Goal: Information Seeking & Learning: Learn about a topic

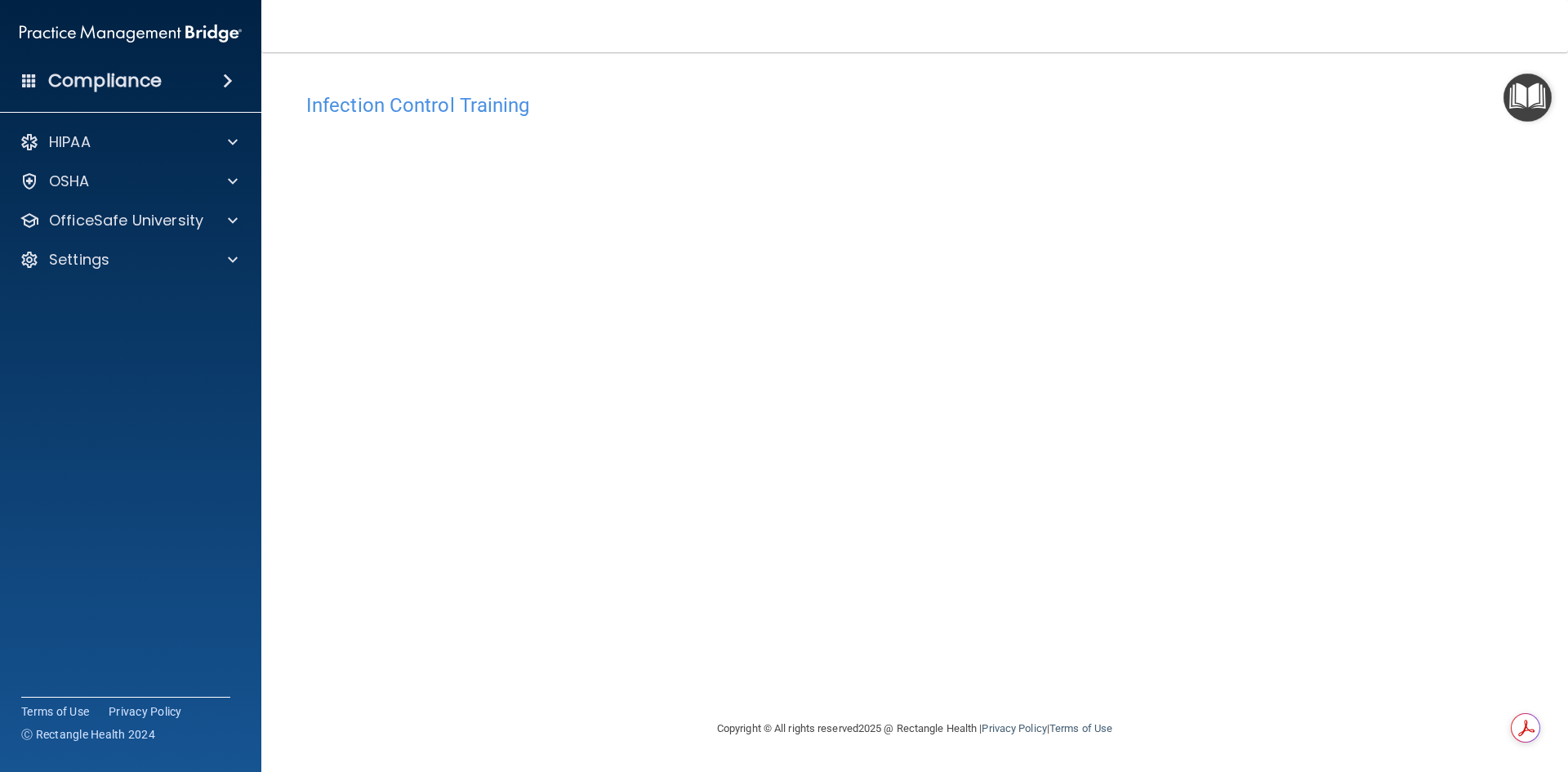
click at [362, 97] on h4 "Infection Control Training" at bounding box center [915, 106] width 1217 height 21
click at [368, 107] on h4 "Infection Control Training" at bounding box center [915, 106] width 1217 height 21
drag, startPoint x: 368, startPoint y: 107, endPoint x: 386, endPoint y: 116, distance: 20.1
click at [377, 114] on h4 "Infection Control Training" at bounding box center [915, 106] width 1217 height 21
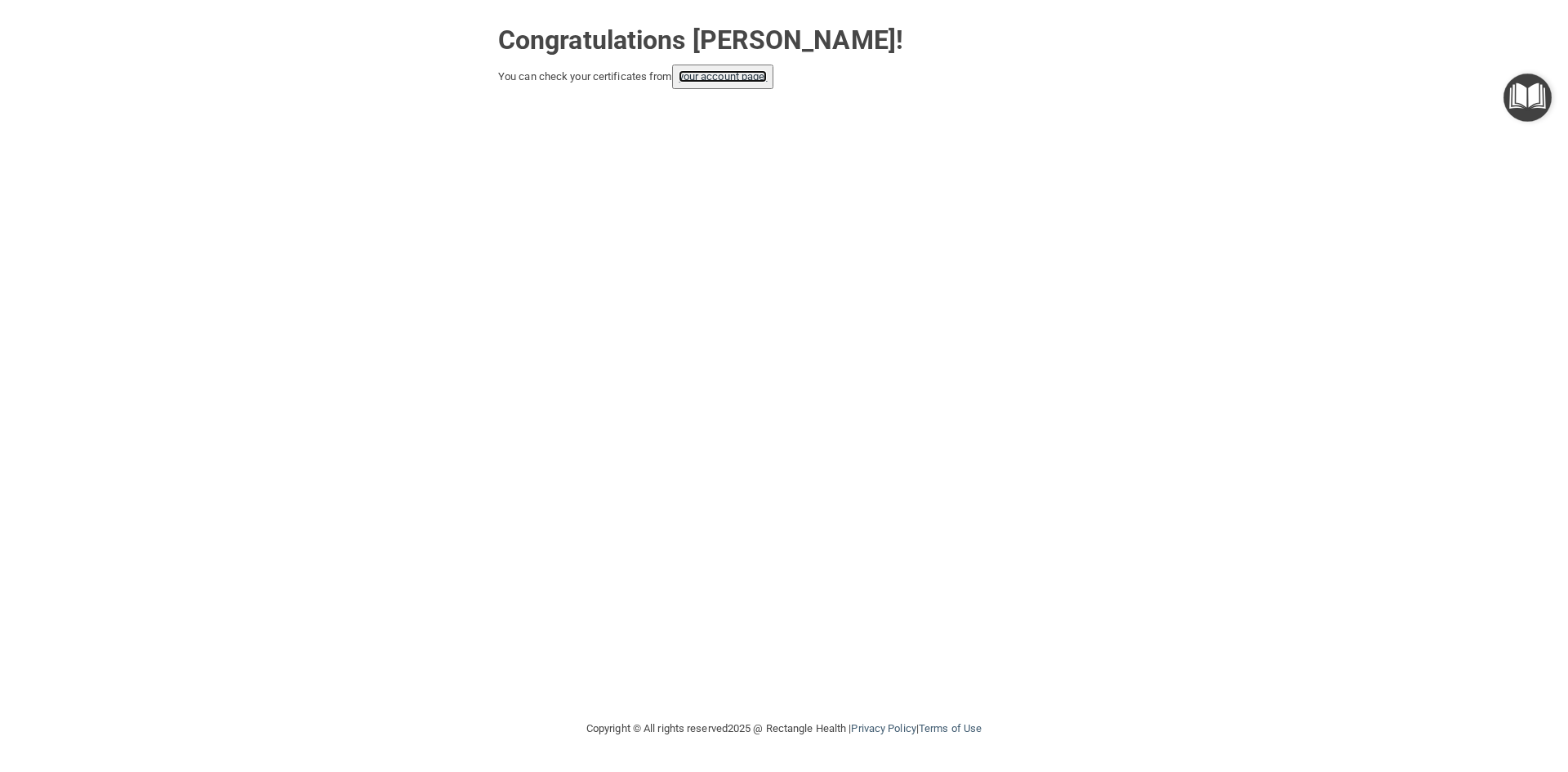
click at [726, 70] on link "your account page!" at bounding box center [723, 76] width 89 height 12
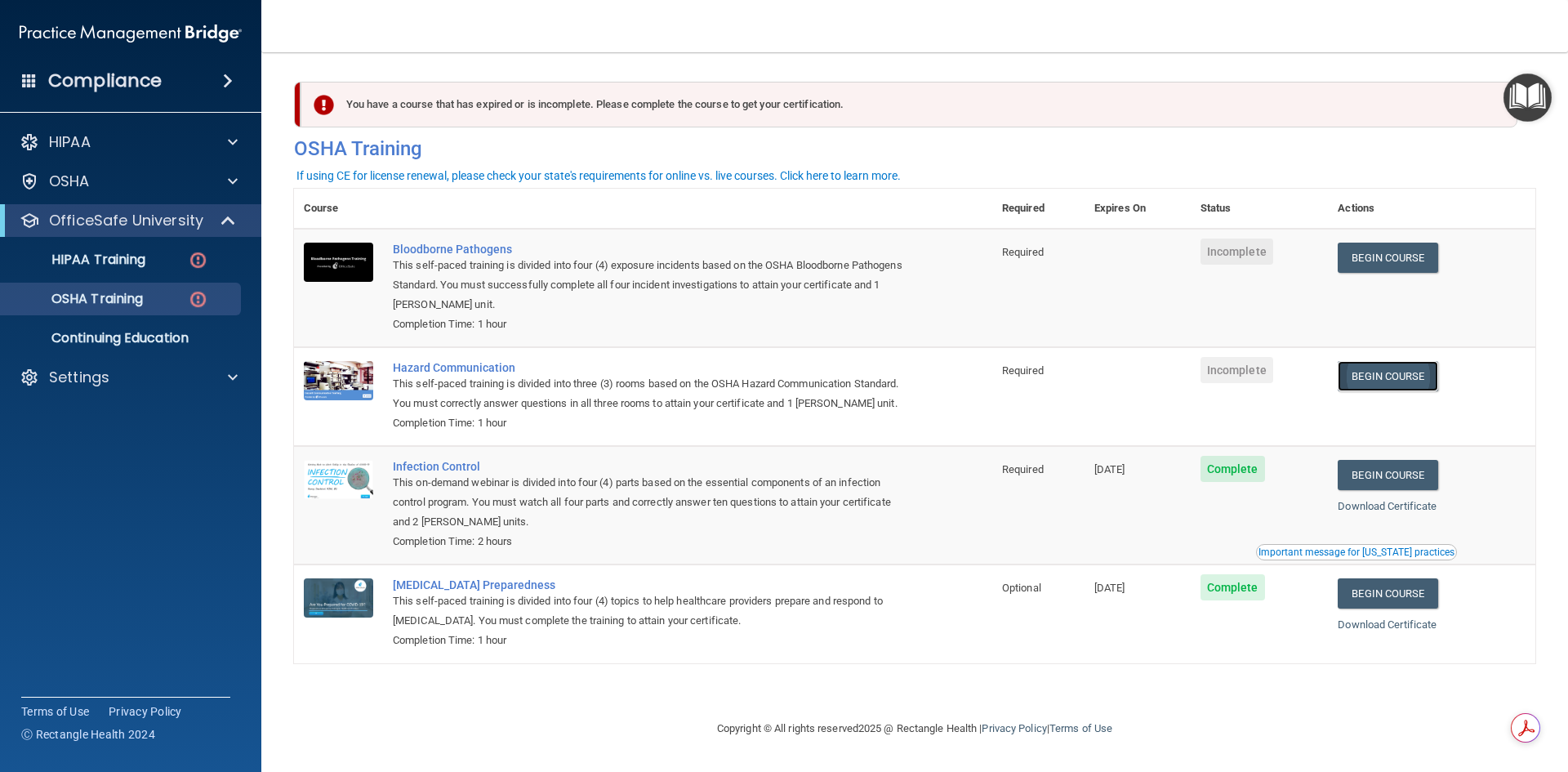
click at [1376, 377] on link "Begin Course" at bounding box center [1387, 376] width 100 height 31
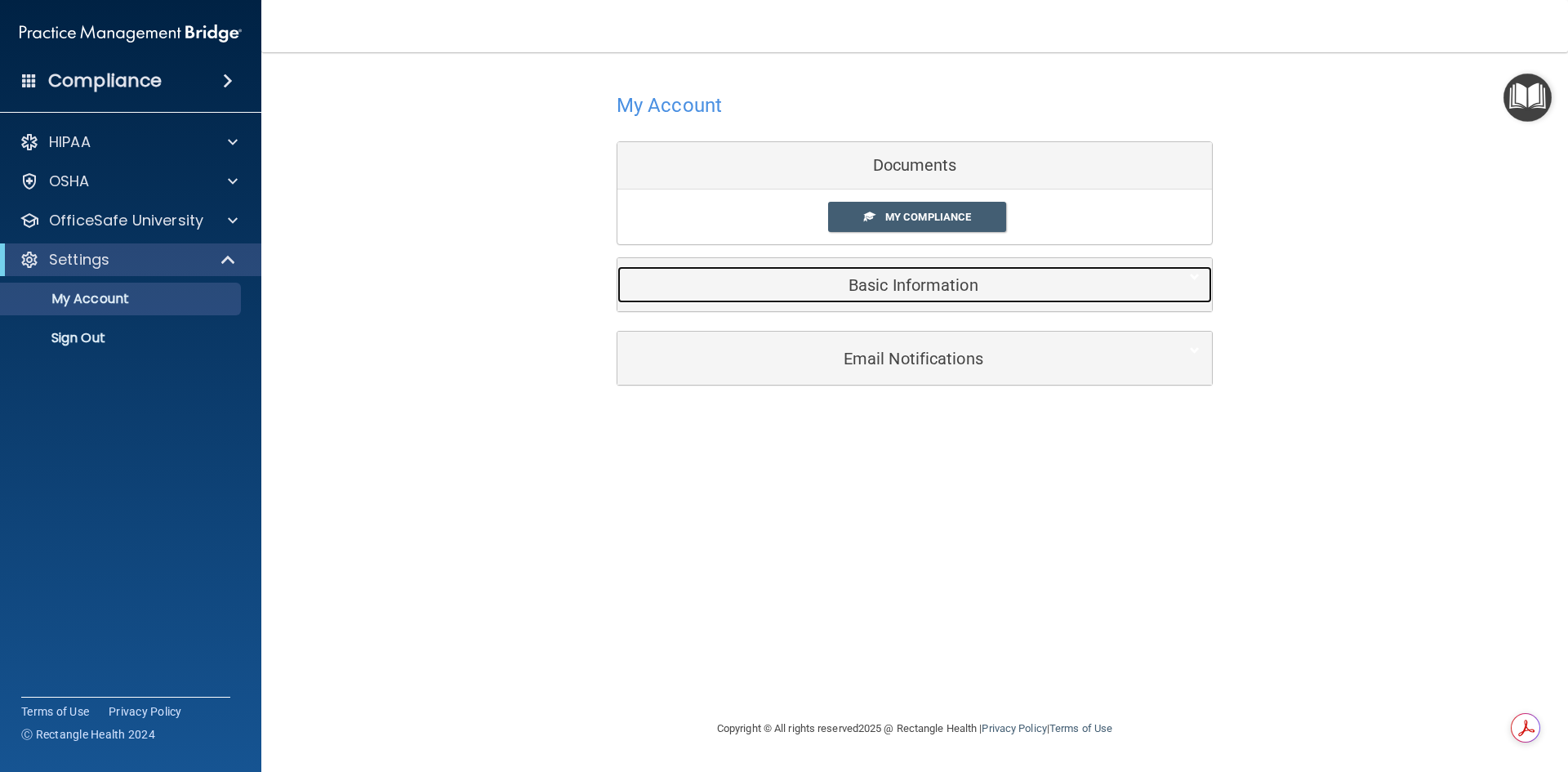
click at [955, 287] on h5 "Basic Information" at bounding box center [890, 285] width 520 height 18
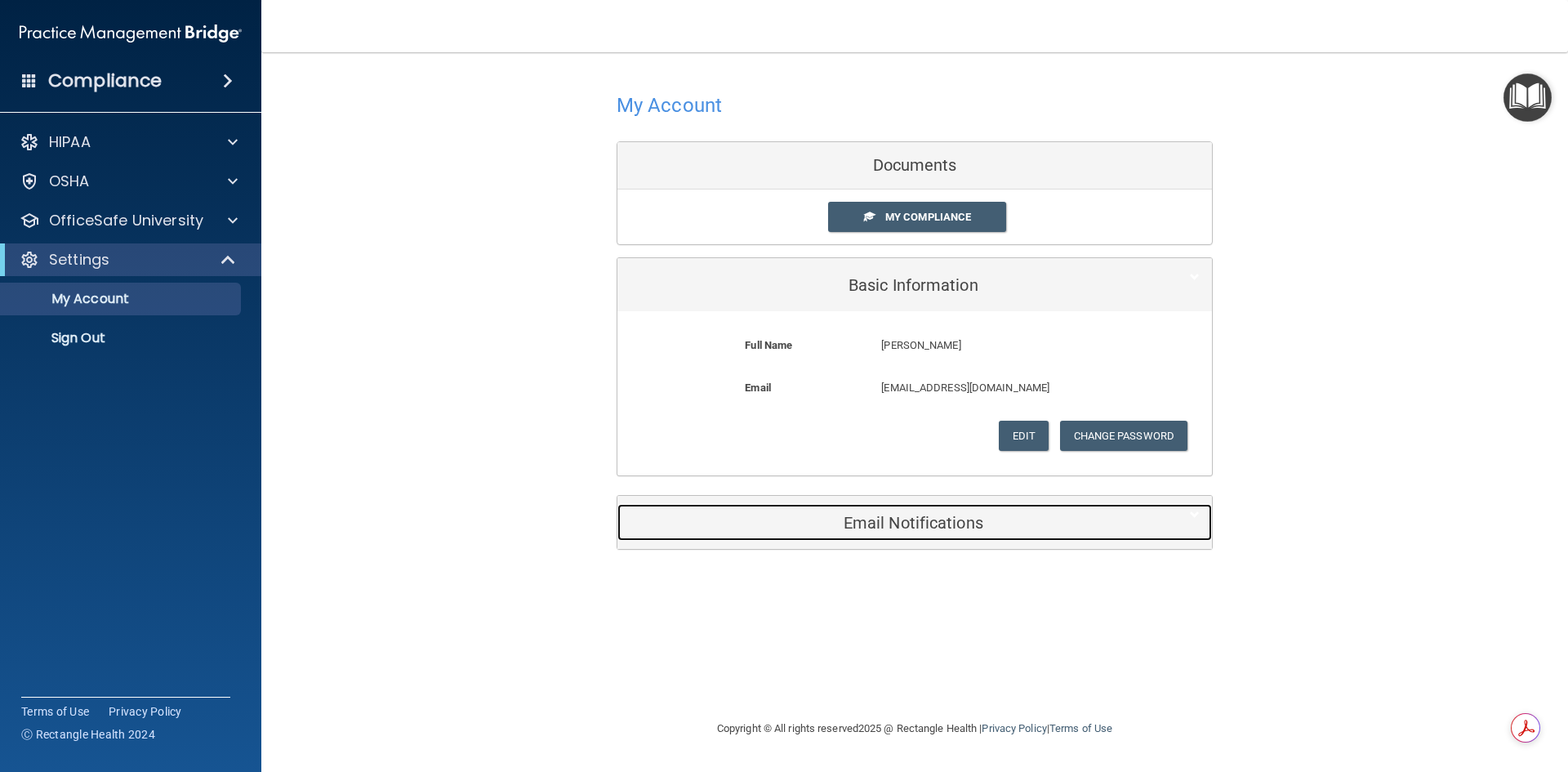
click at [919, 527] on h5 "Email Notifications" at bounding box center [890, 522] width 520 height 18
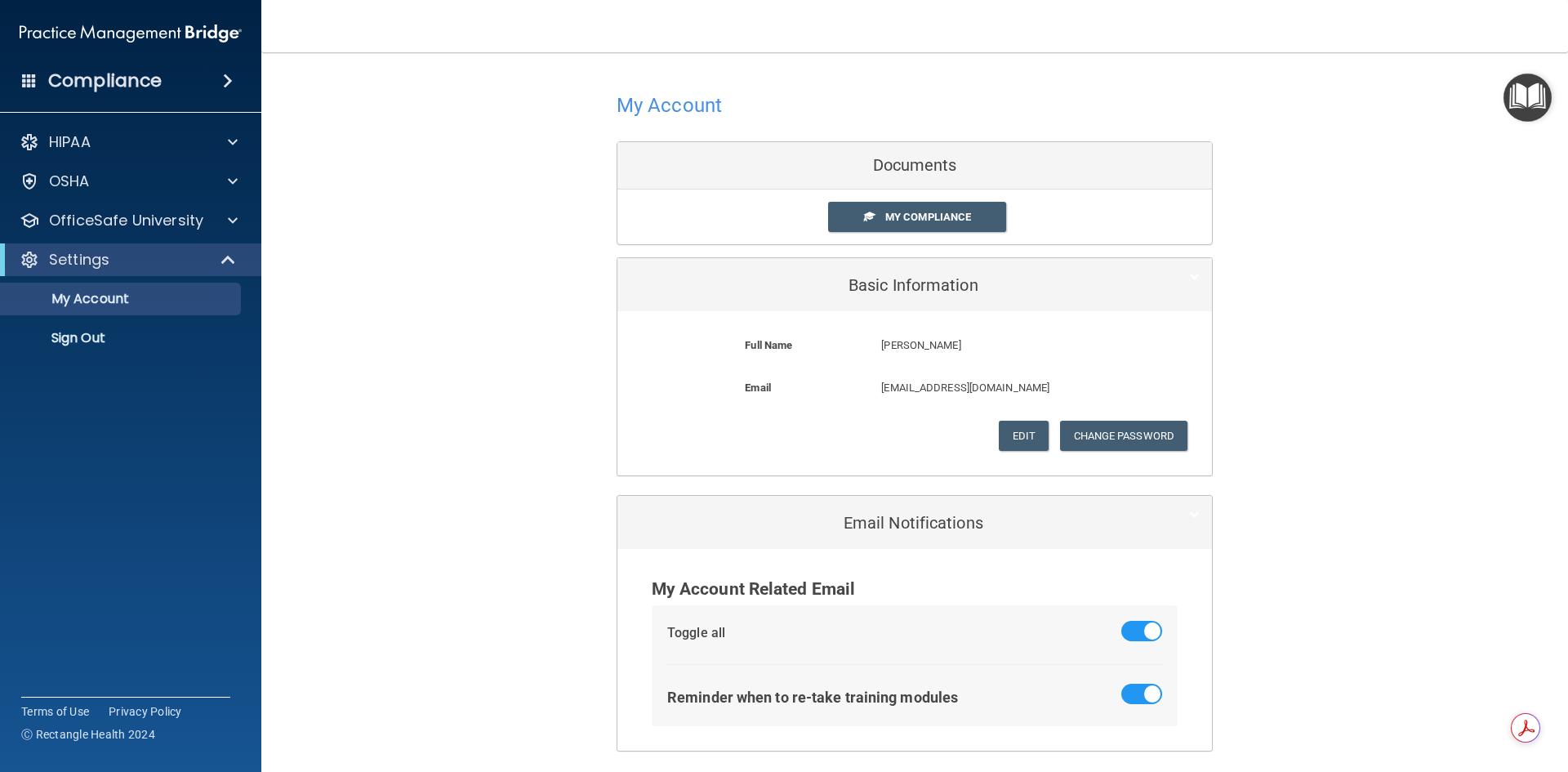
click at [925, 170] on div "Documents" at bounding box center [914, 166] width 595 height 47
click at [930, 215] on span "My Compliance" at bounding box center [928, 217] width 86 height 12
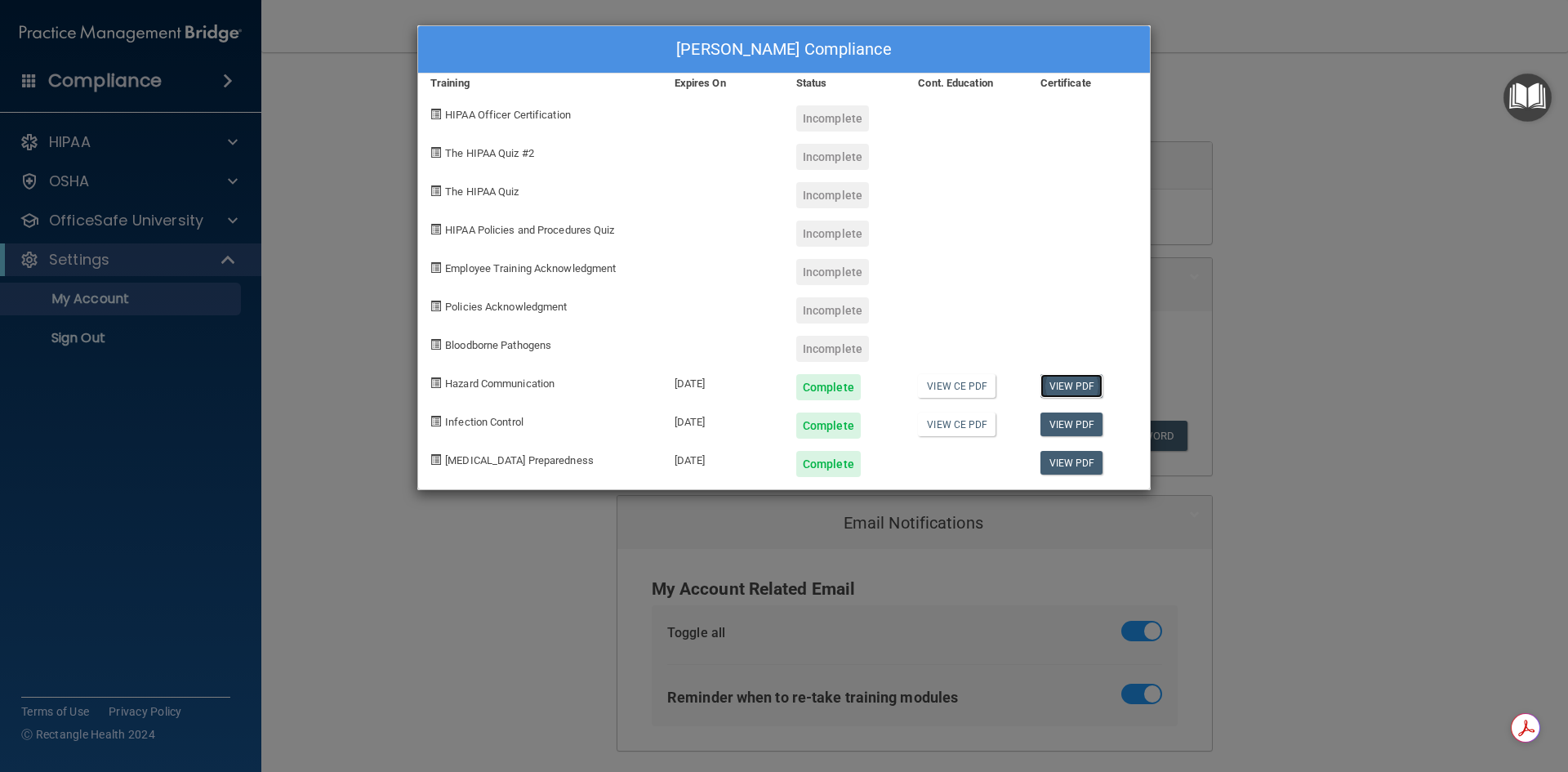
click at [1090, 383] on link "View PDF" at bounding box center [1072, 385] width 63 height 24
click at [1081, 424] on link "View PDF" at bounding box center [1072, 424] width 63 height 24
click at [1090, 464] on link "View PDF" at bounding box center [1072, 462] width 63 height 24
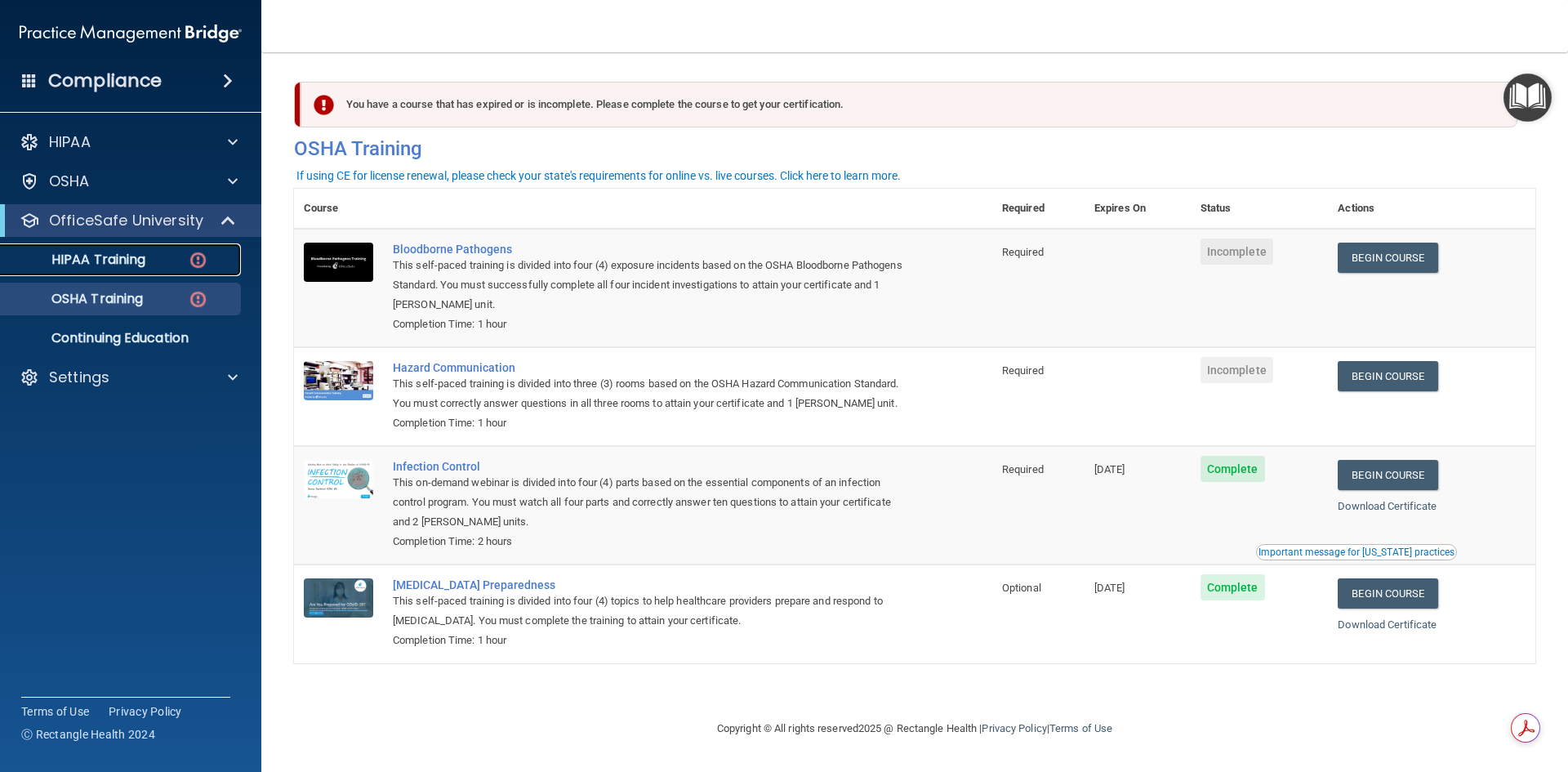
click at [118, 264] on p "HIPAA Training" at bounding box center [78, 259] width 134 height 17
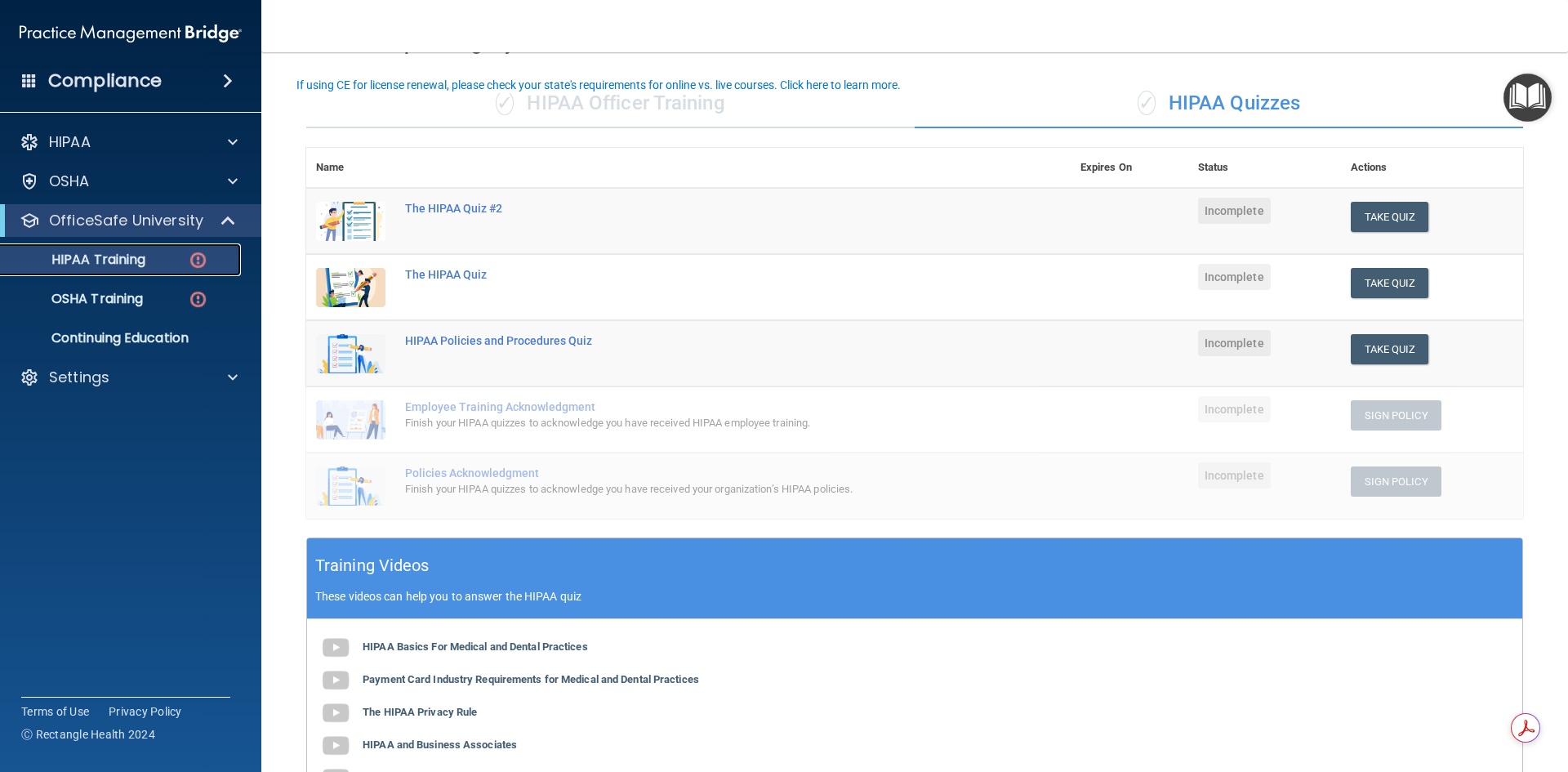
scroll to position [82, 0]
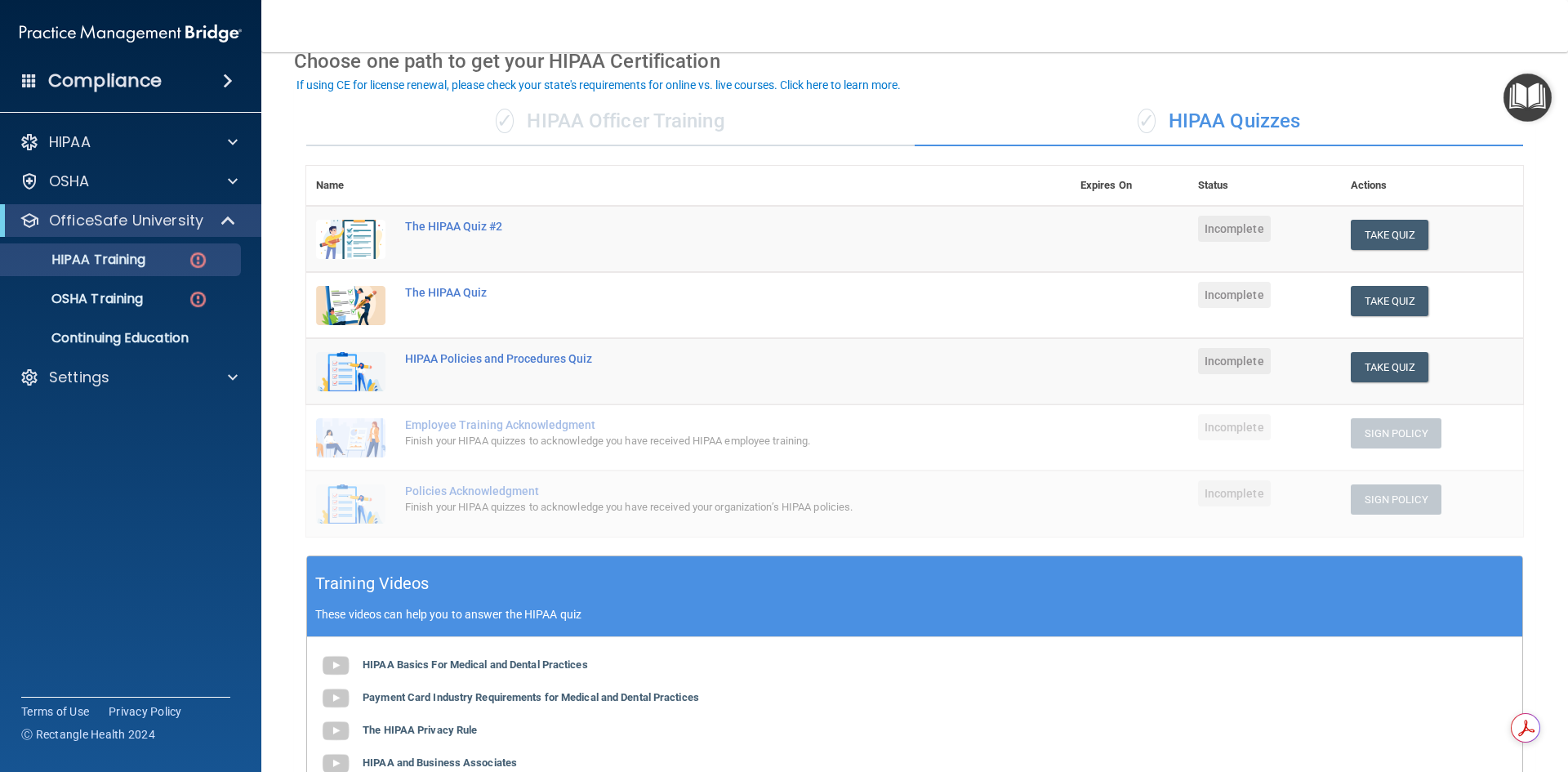
click at [1129, 287] on td at bounding box center [1129, 305] width 118 height 66
click at [108, 82] on h4 "Compliance" at bounding box center [105, 81] width 113 height 23
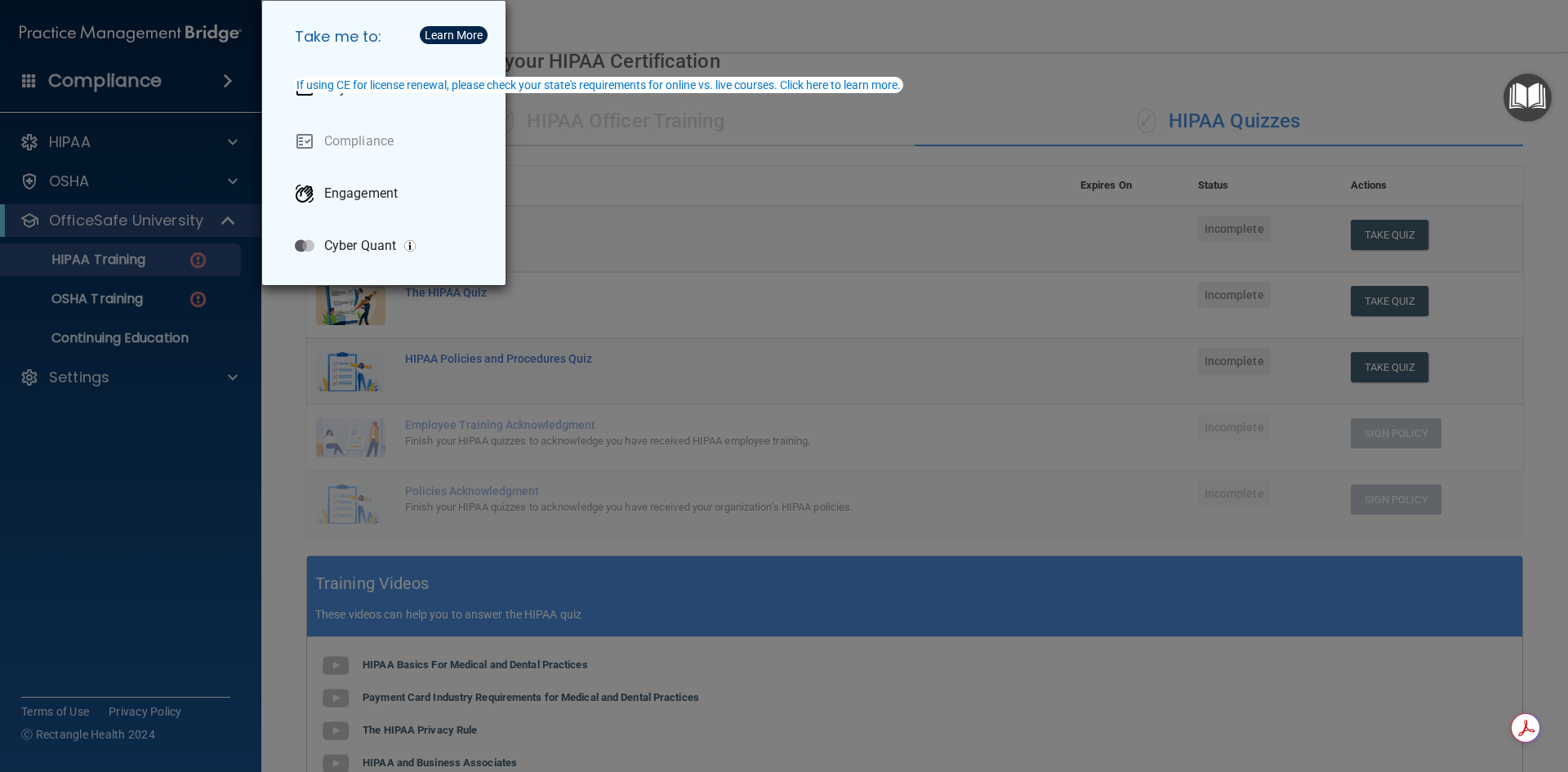
click at [1094, 283] on div "Take me to: Payments Compliance Engagement Cyber Quant" at bounding box center [784, 386] width 1568 height 772
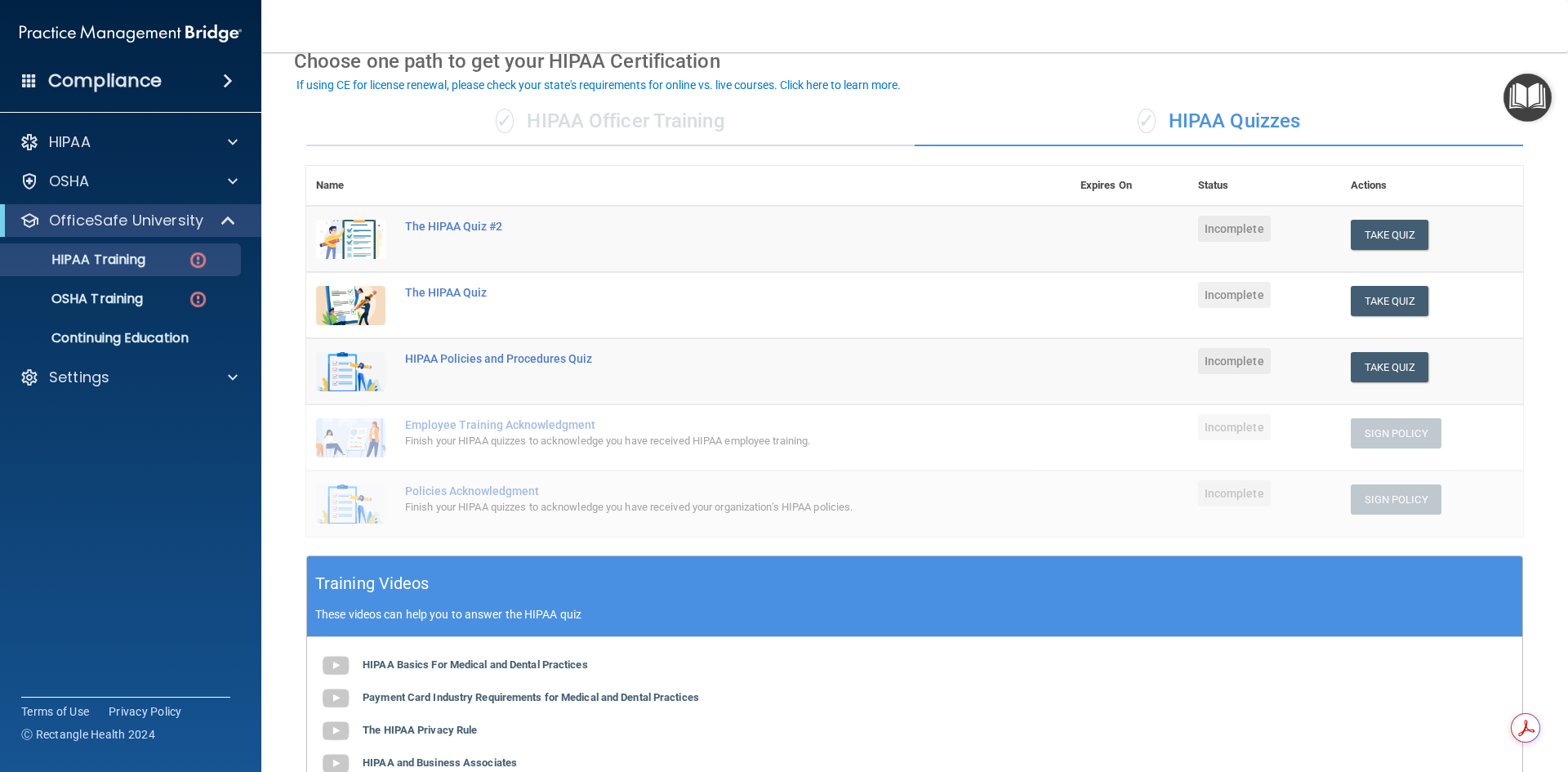
click at [1517, 93] on img "Open Resource Center" at bounding box center [1527, 97] width 48 height 48
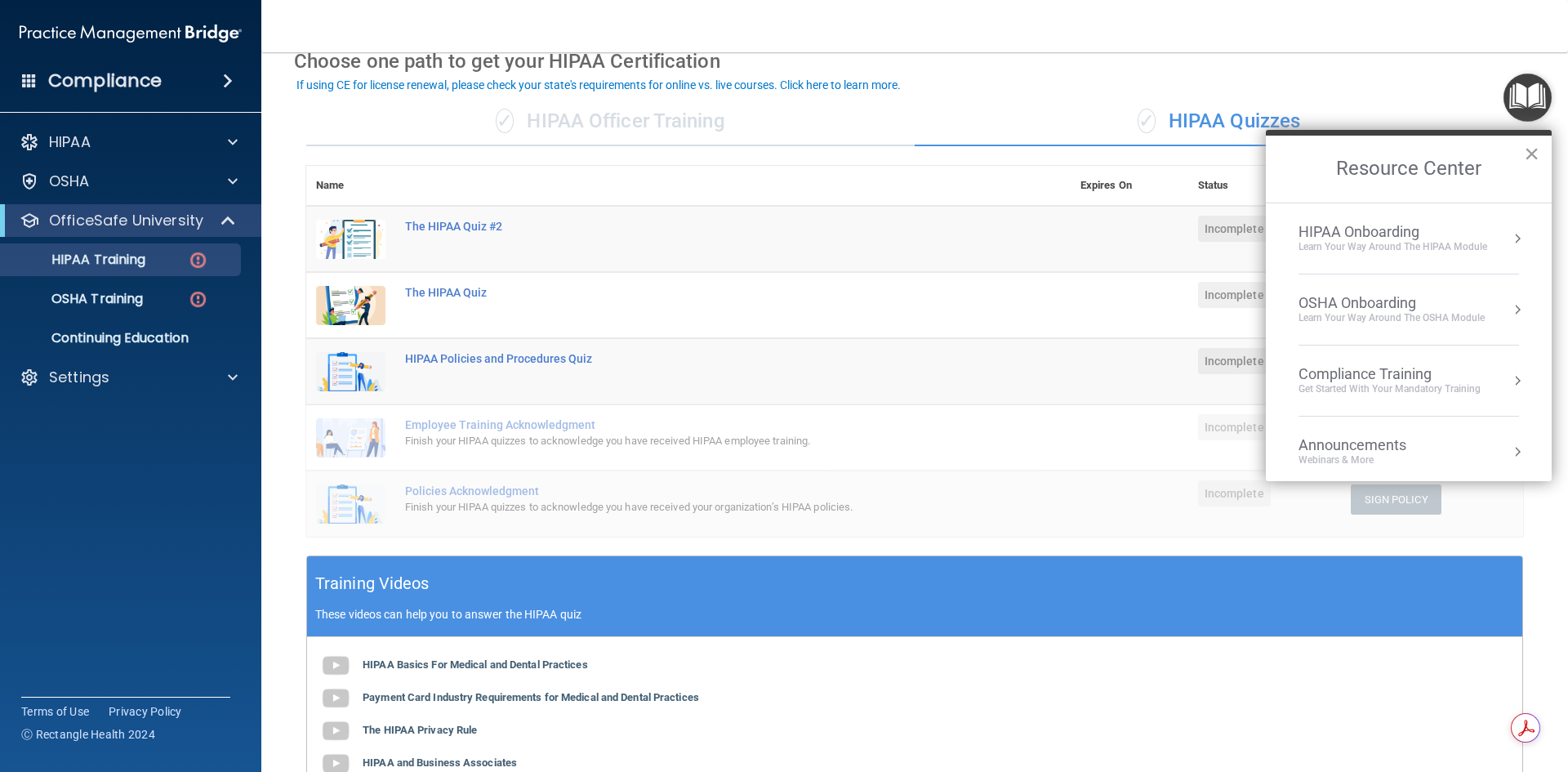
click at [1537, 155] on button "×" at bounding box center [1531, 154] width 16 height 26
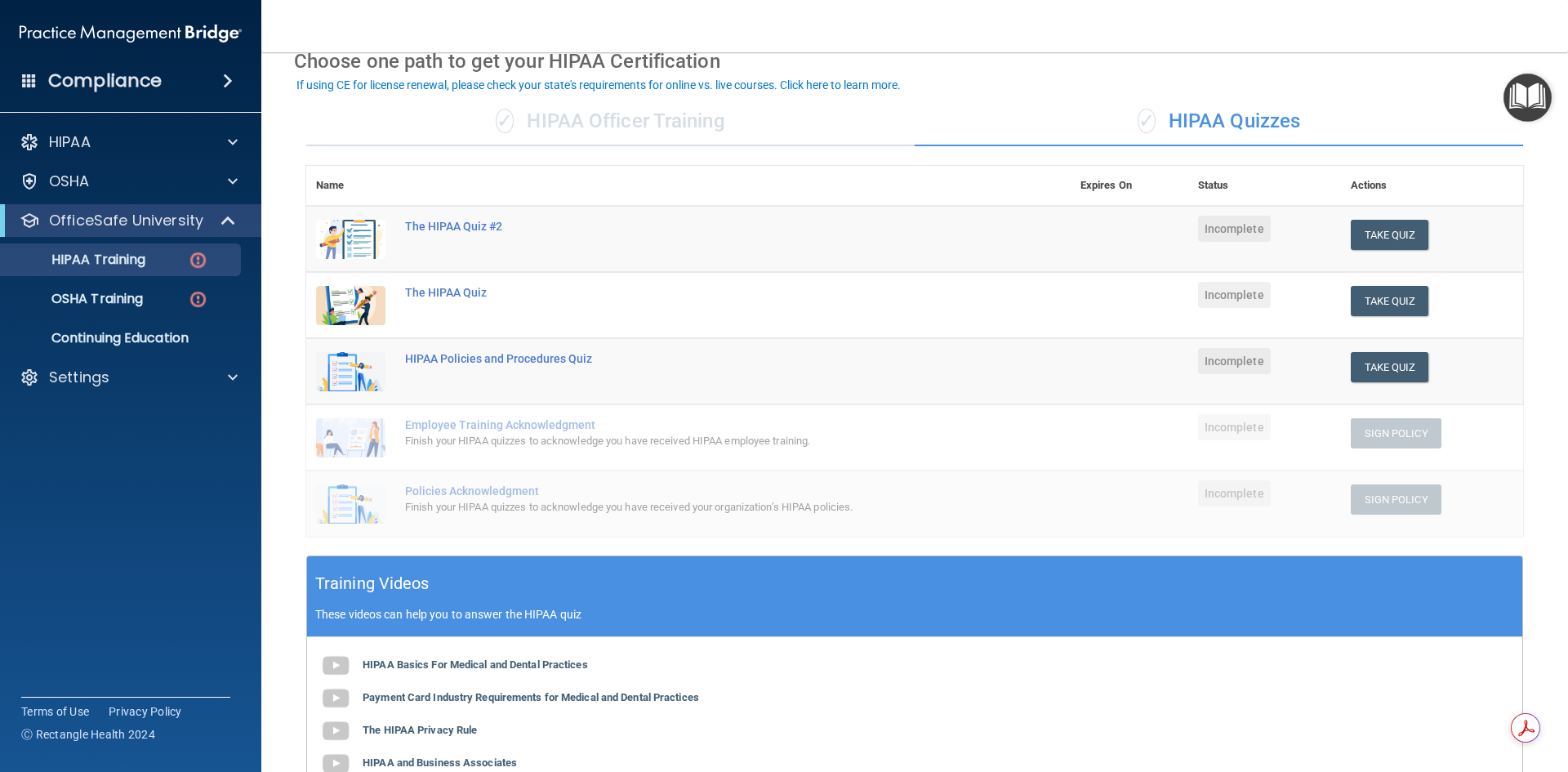
click at [150, 70] on h4 "Compliance" at bounding box center [105, 81] width 113 height 23
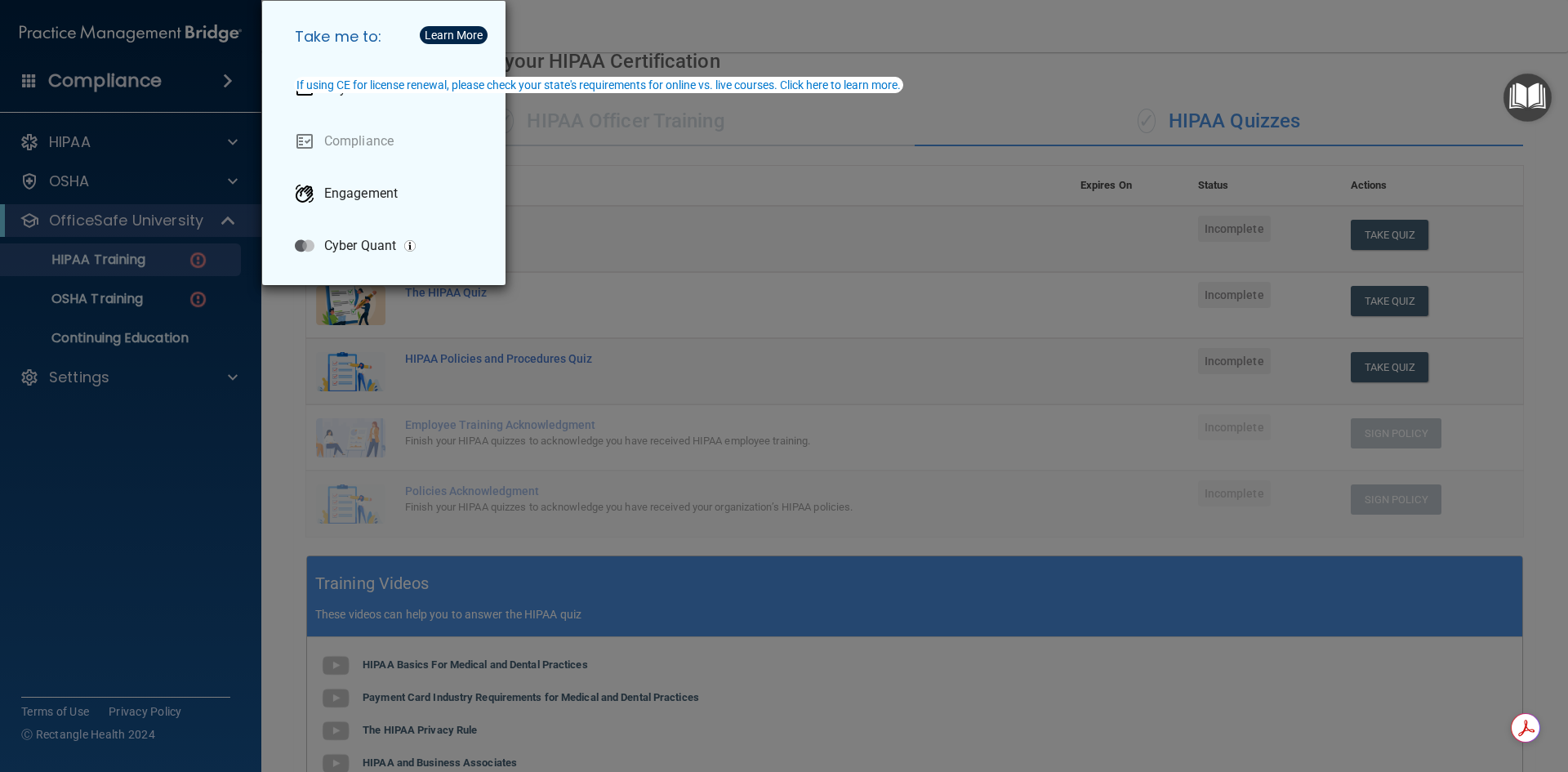
click at [126, 146] on div "Take me to: Payments Compliance Engagement Cyber Quant" at bounding box center [784, 386] width 1568 height 772
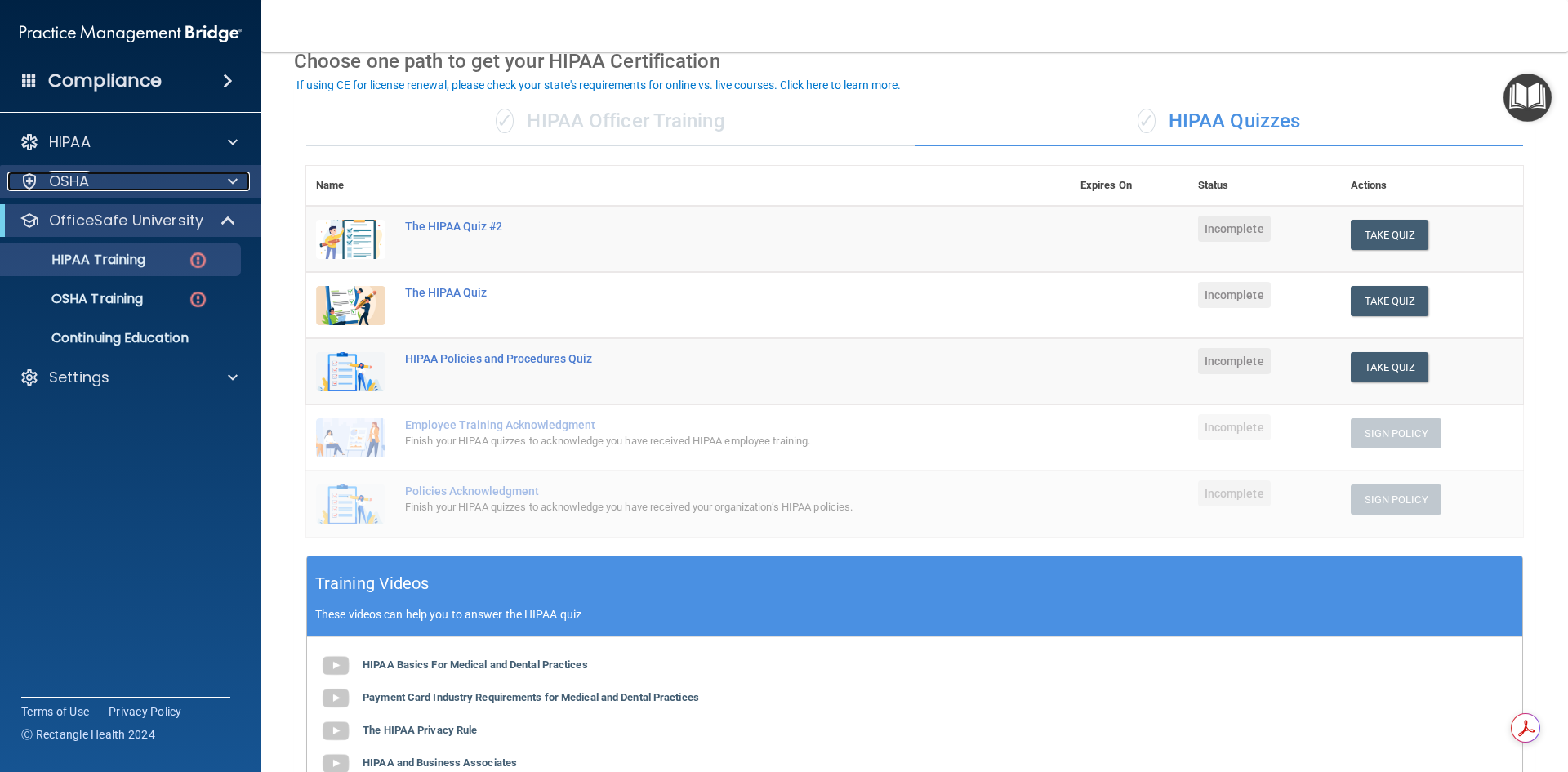
click at [120, 176] on div "OSHA" at bounding box center [108, 181] width 203 height 19
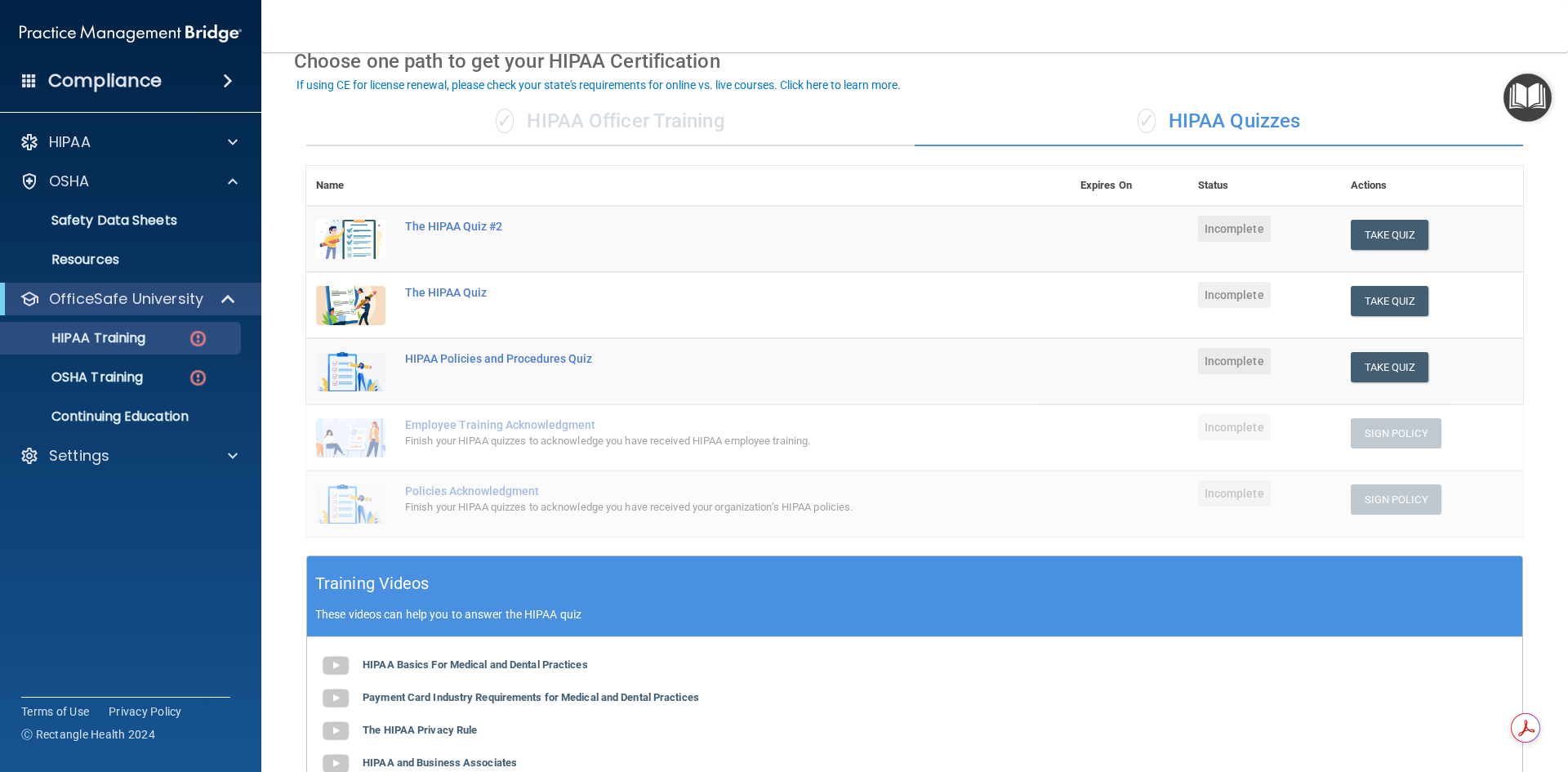
click at [194, 561] on div "Compliance HIPAA Documents and Policies Report an Incident Business Associates …" at bounding box center [130, 386] width 261 height 772
drag, startPoint x: 224, startPoint y: 562, endPoint x: 345, endPoint y: 548, distance: 121.8
click at [277, 563] on div "Compliance HIPAA Documents and Policies Report an Incident Business Associates …" at bounding box center [784, 386] width 1568 height 772
click at [1246, 686] on div "HIPAA Basics For Medical and Dental Practices Payment Card Industry Requirement…" at bounding box center [915, 748] width 1215 height 221
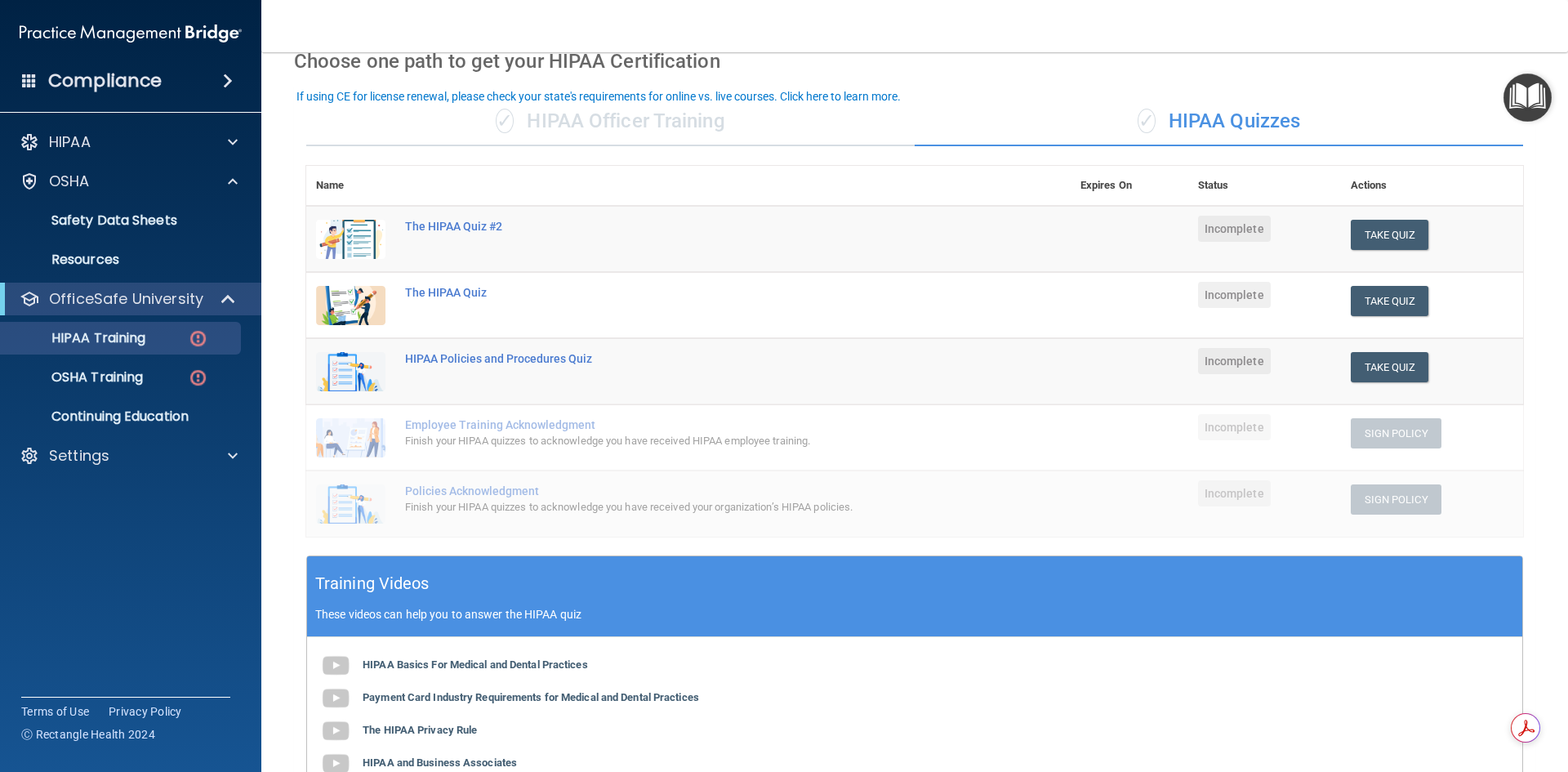
scroll to position [0, 0]
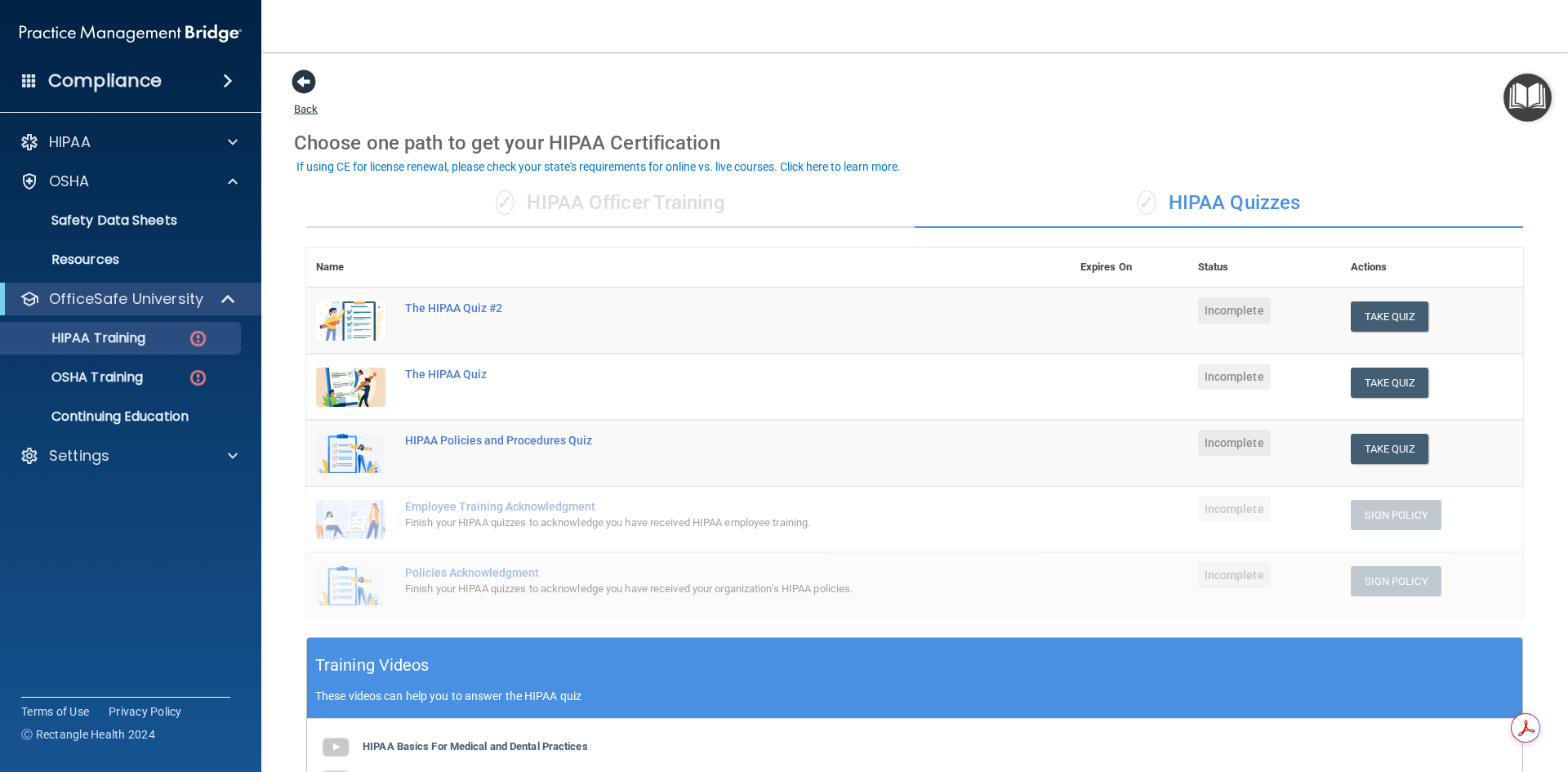
click at [297, 82] on span at bounding box center [304, 82] width 24 height 24
